Goal: Task Accomplishment & Management: Manage account settings

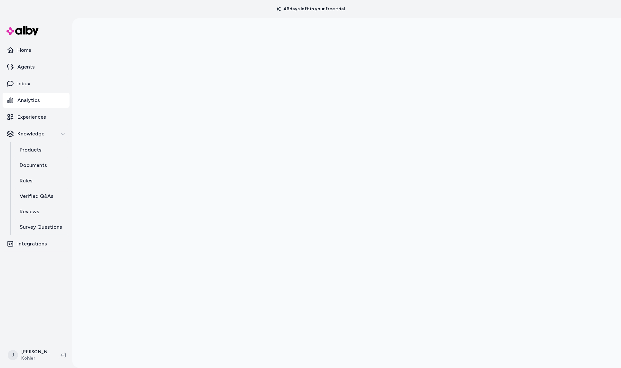
click at [120, 213] on div at bounding box center [346, 202] width 549 height 368
drag, startPoint x: 93, startPoint y: 208, endPoint x: 89, endPoint y: 205, distance: 4.9
click at [93, 207] on div at bounding box center [346, 202] width 549 height 368
click at [127, 182] on div at bounding box center [346, 202] width 549 height 368
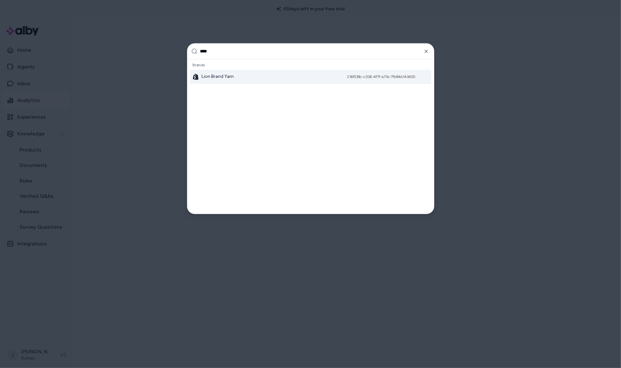
type input "****"
click at [232, 76] on span "Lion Brand Yarn" at bounding box center [218, 77] width 32 height 6
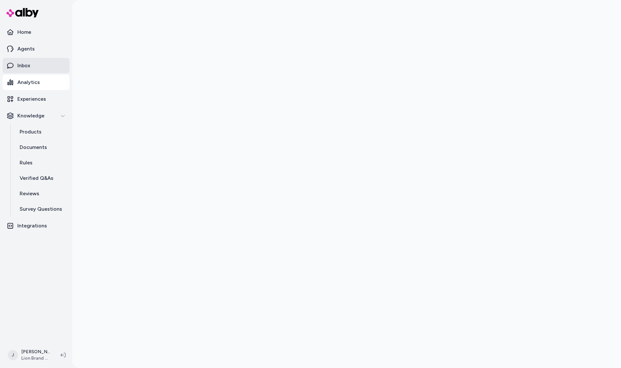
click at [36, 69] on link "Inbox" at bounding box center [36, 65] width 67 height 15
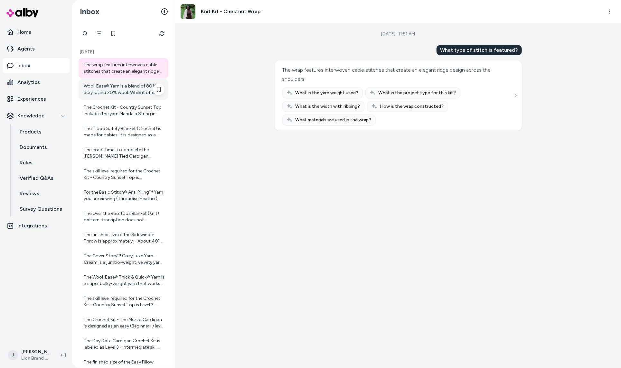
click at [101, 92] on div "Wool-Ease® Yarn is a blend of 80% acrylic and 20% wool. While it offers warmth,…" at bounding box center [124, 89] width 81 height 13
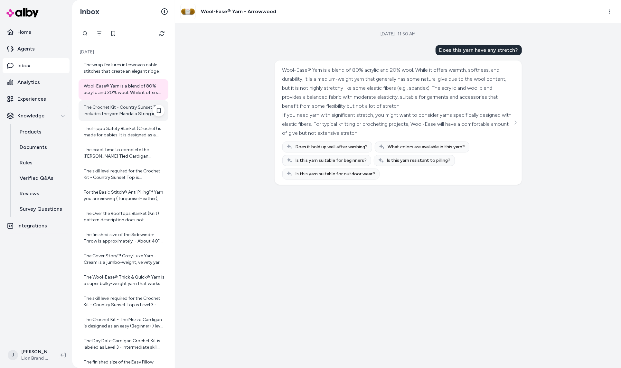
click at [110, 114] on div "The Crochet Kit - Country Sunset Top includes the yarn Mandala String in color …" at bounding box center [124, 110] width 81 height 13
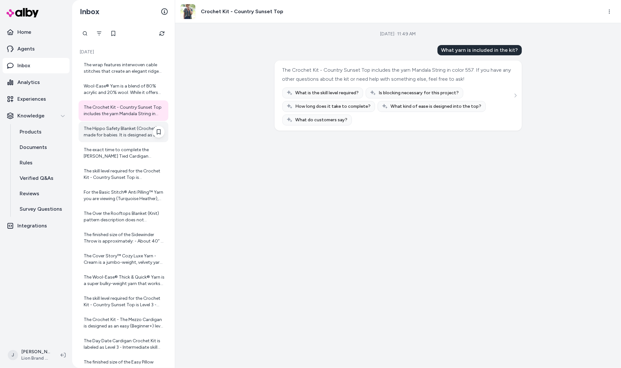
click at [109, 136] on div "The Hippo Safety Blanket (Crochet) is made for babies. It is designed as a baby…" at bounding box center [124, 132] width 81 height 13
